Goal: Navigation & Orientation: Find specific page/section

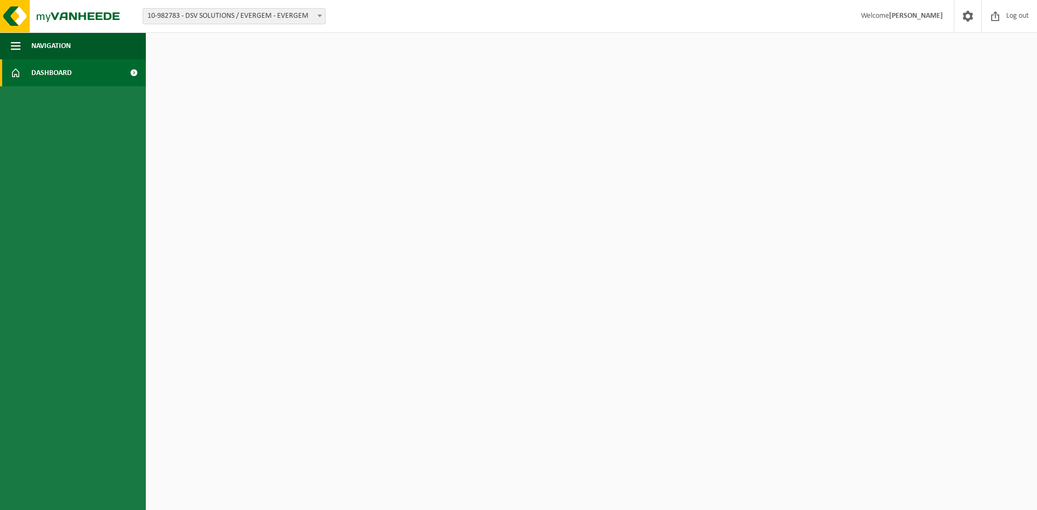
click at [100, 73] on link "Dashboard" at bounding box center [73, 72] width 146 height 27
click at [134, 72] on span at bounding box center [133, 72] width 24 height 27
click at [292, 19] on span "10-982783 - DSV SOLUTIONS / EVERGEM - EVERGEM" at bounding box center [234, 16] width 182 height 15
